Goal: Transaction & Acquisition: Subscribe to service/newsletter

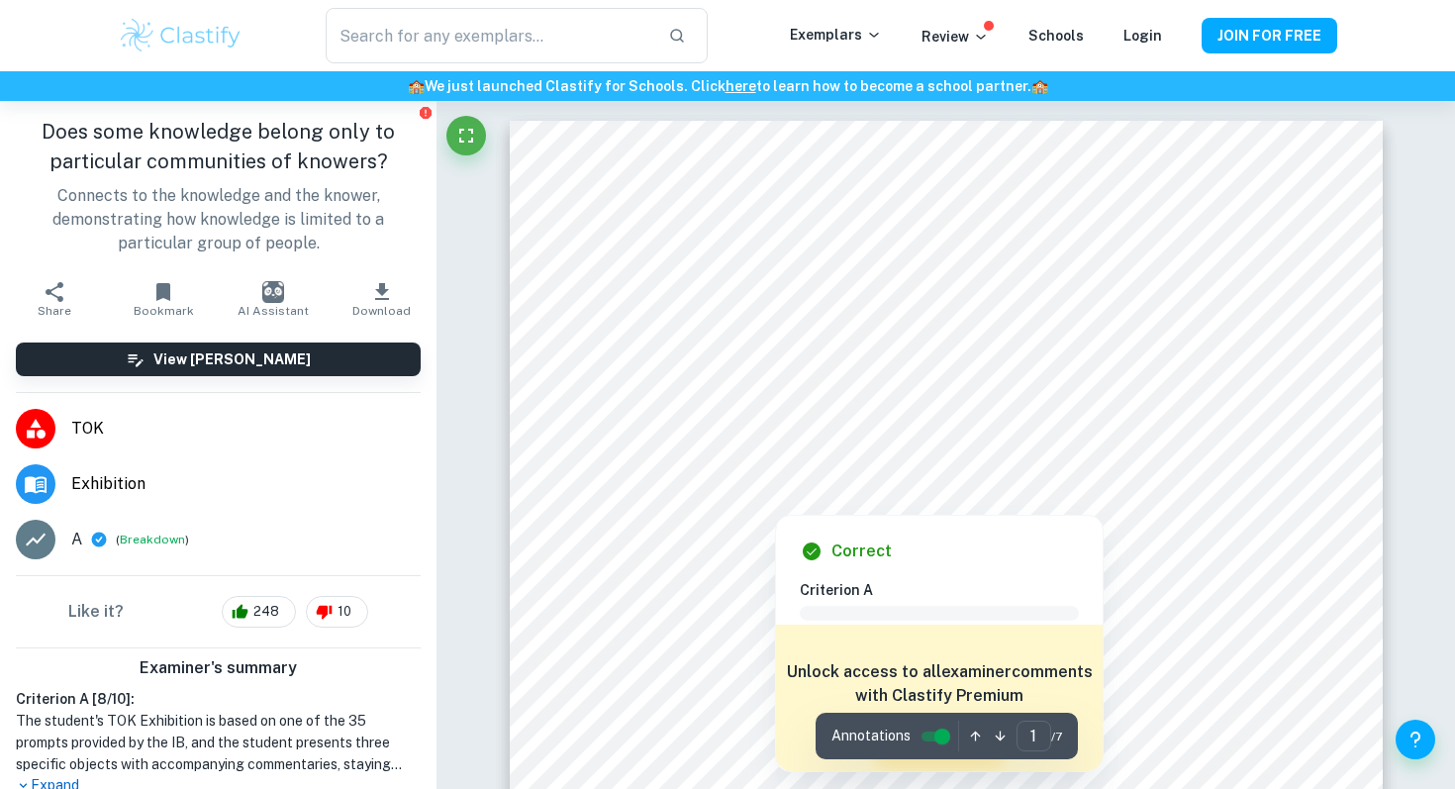
scroll to position [133, 0]
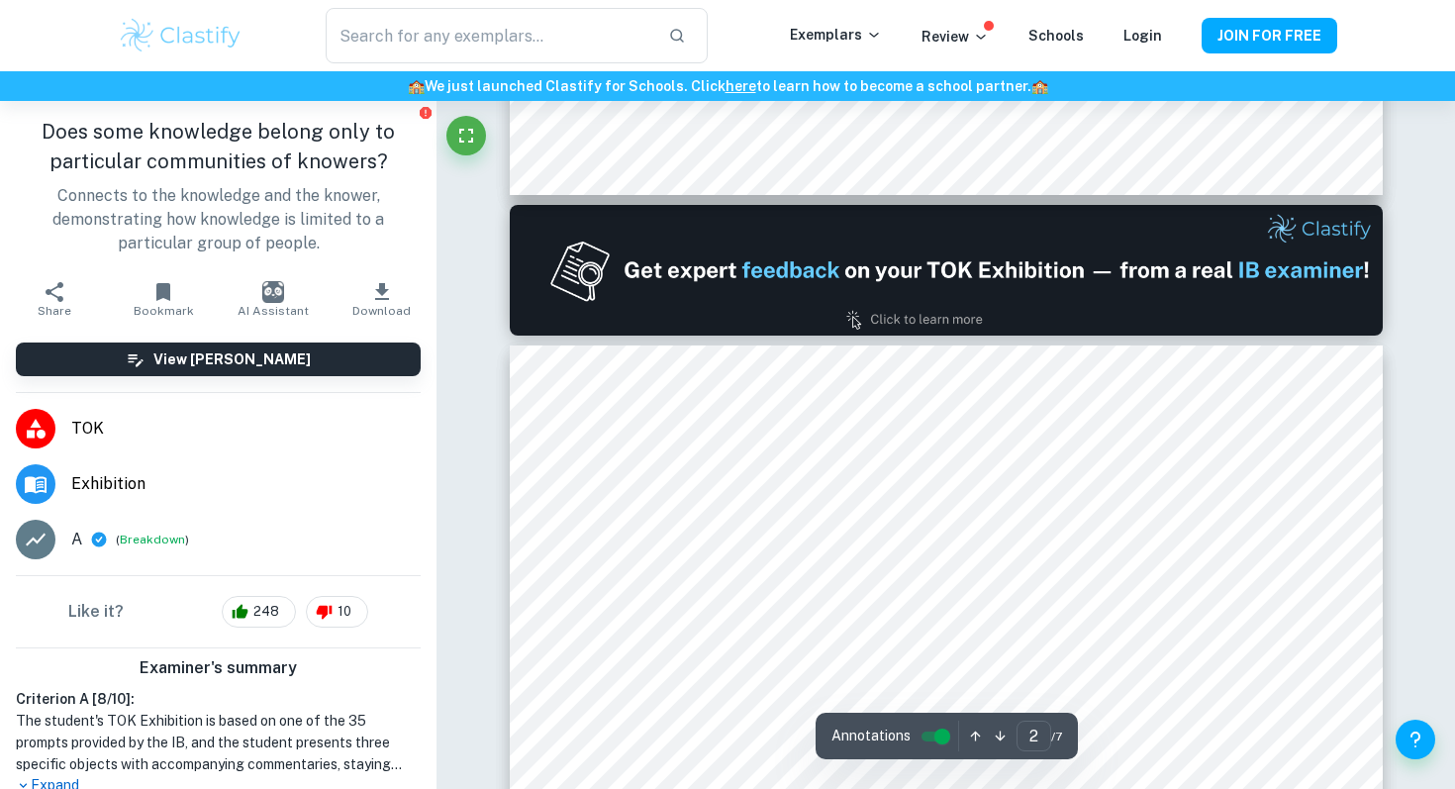
type input "1"
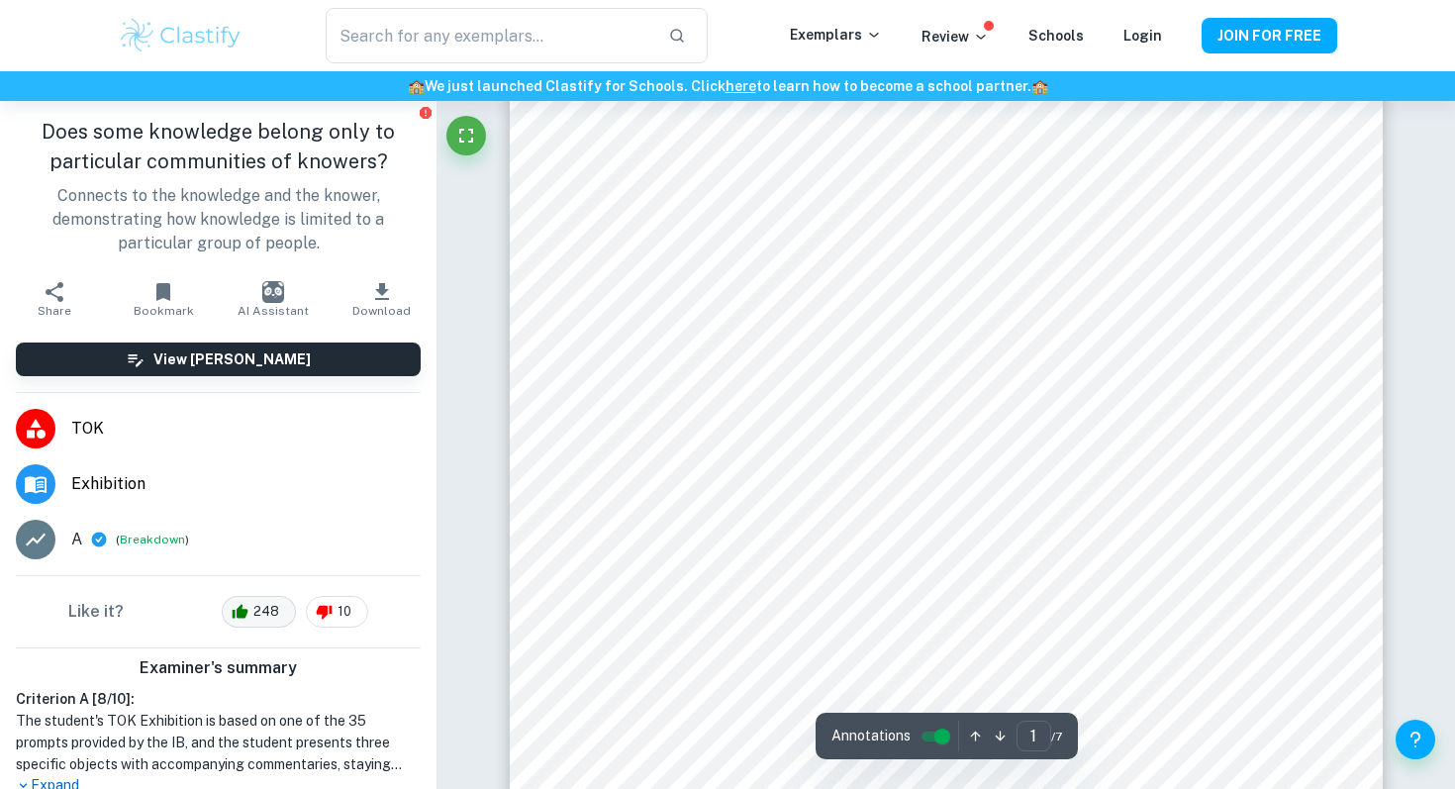
scroll to position [328, 0]
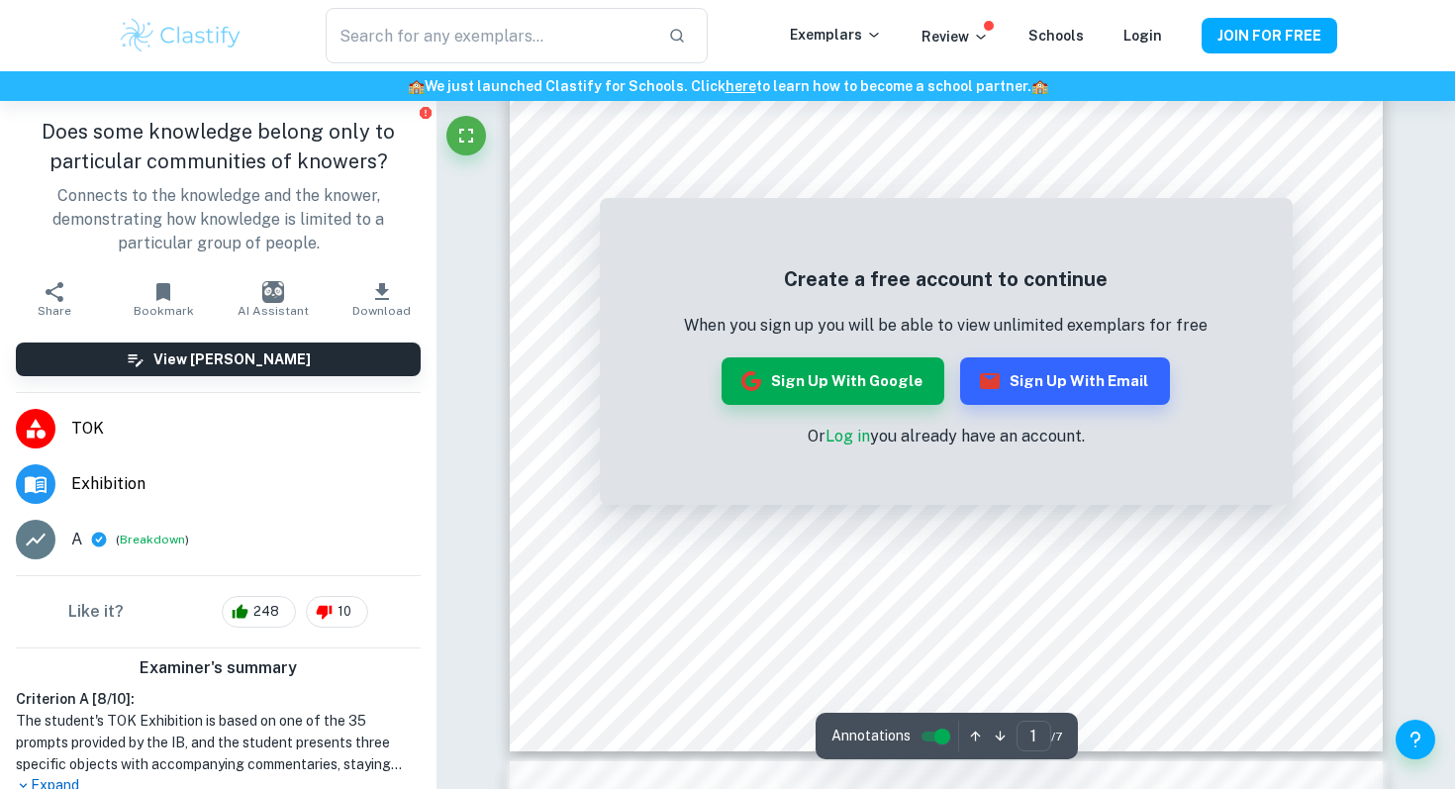
scroll to position [632, 0]
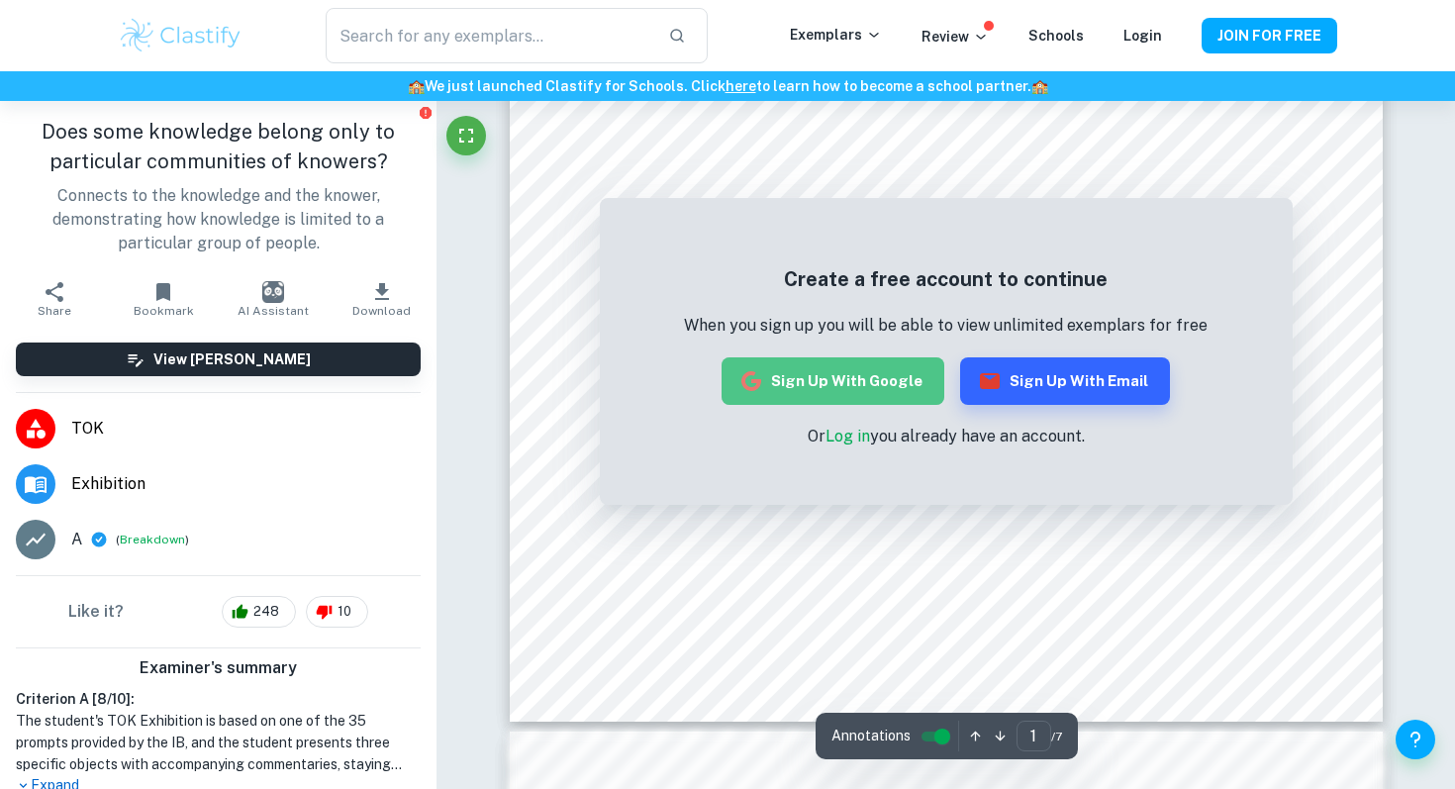
click at [877, 391] on button "Sign up with Google" at bounding box center [833, 381] width 223 height 48
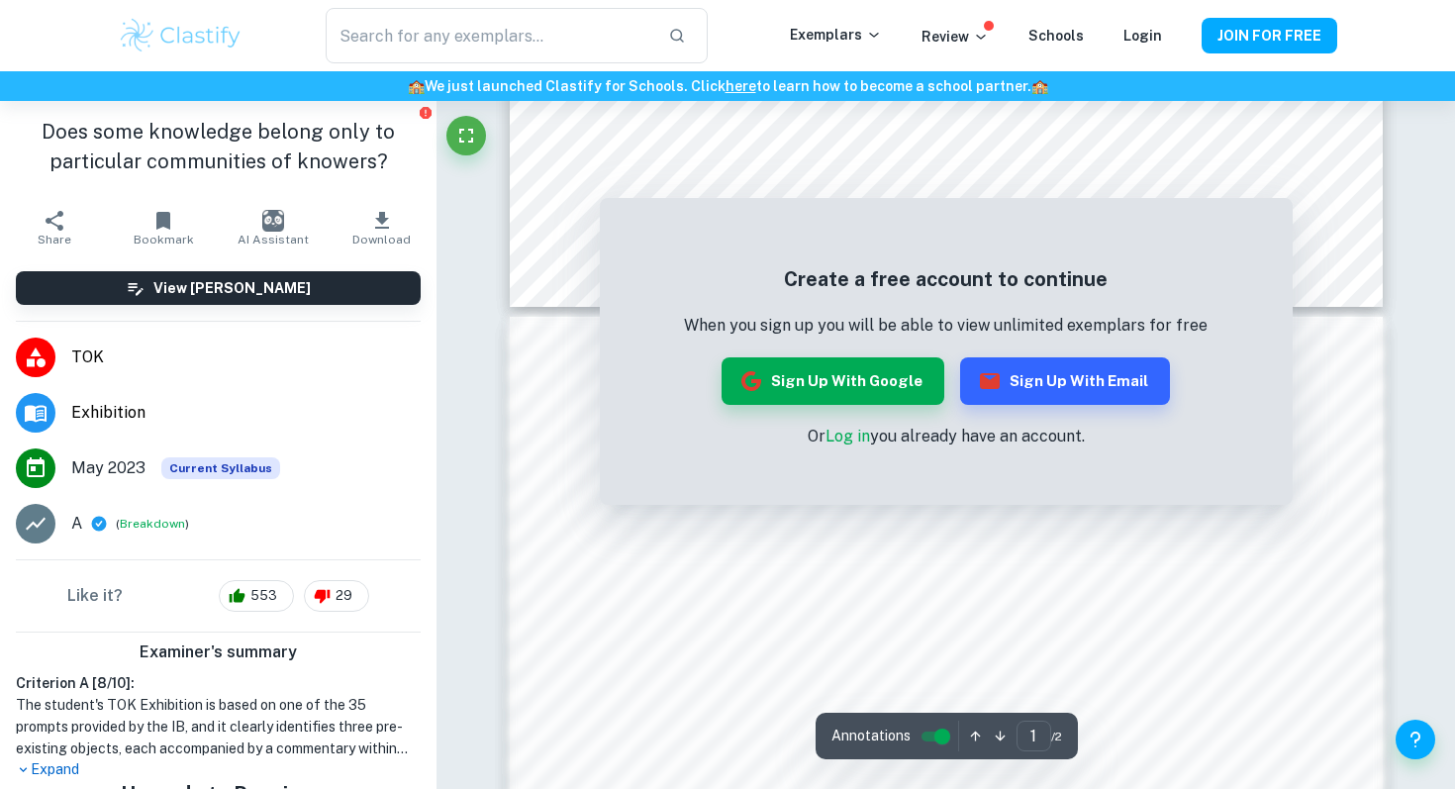
scroll to position [954, 0]
